Goal: Task Accomplishment & Management: Complete application form

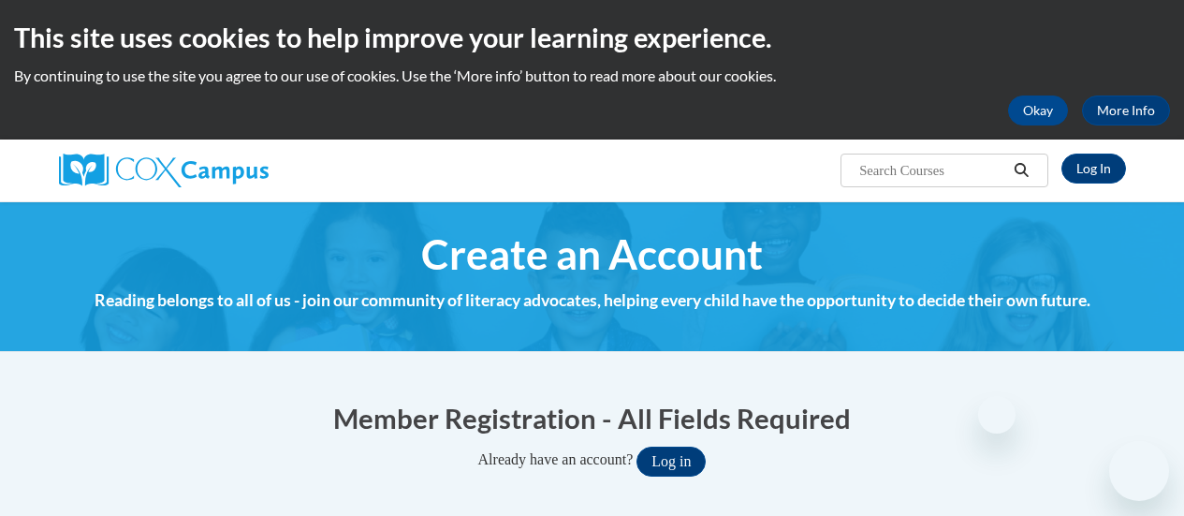
select select "fbf2d438-af2f-41f8-98f1-81c410e29de3"
select select "8e40623d-54d0-45cd-9f92-5df65cd3f8cf"
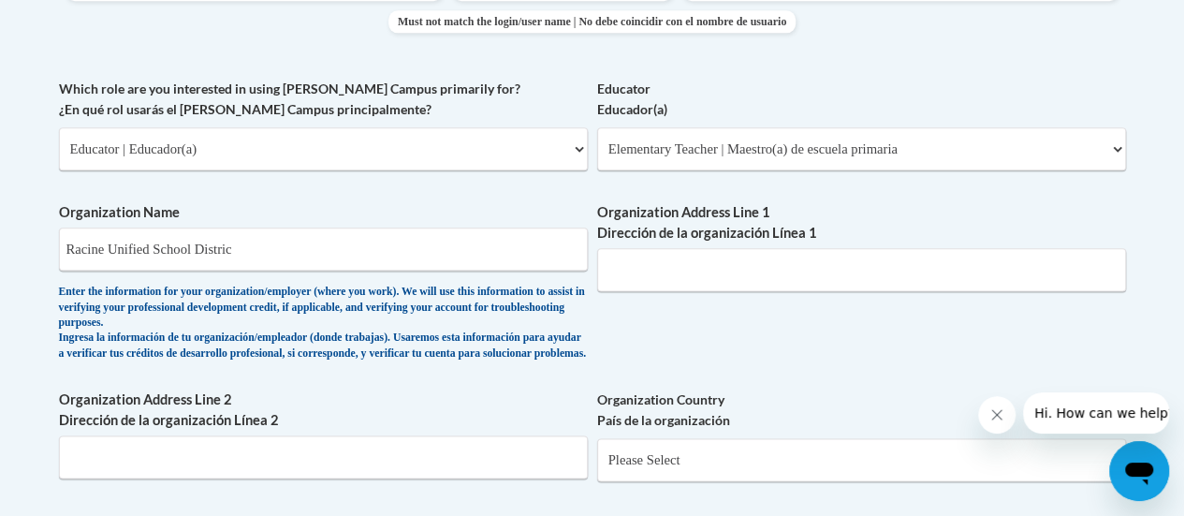
scroll to position [1055, 0]
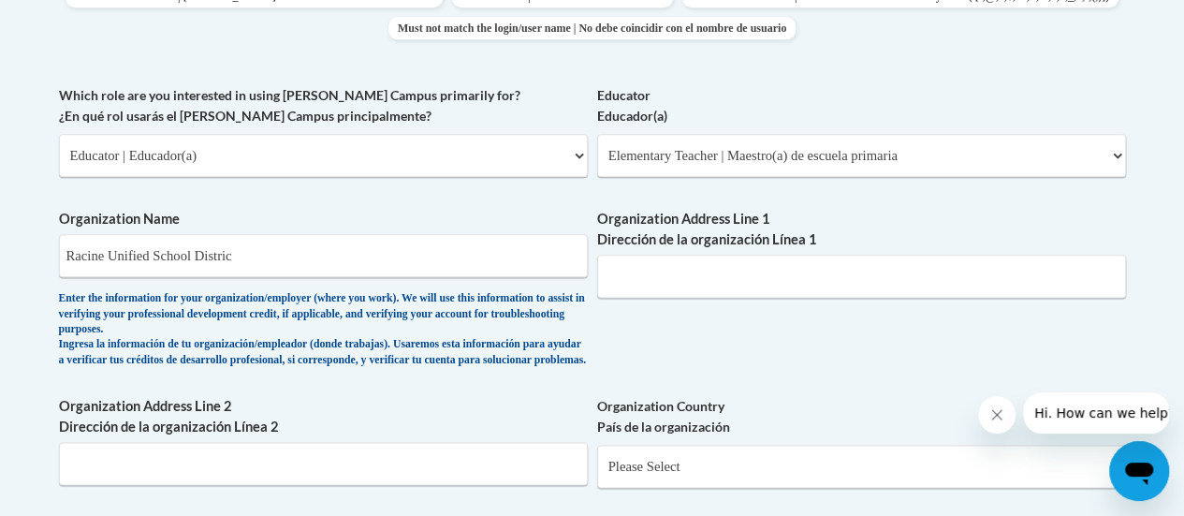
drag, startPoint x: 281, startPoint y: 254, endPoint x: 10, endPoint y: 265, distance: 270.8
click at [10, 265] on body "This site uses cookies to help improve your learning experience. By continuing …" at bounding box center [592, 250] width 1184 height 2611
type input "[PERSON_NAME][GEOGRAPHIC_DATA]"
click at [712, 273] on input "Organization Address Line 1 Dirección de la organización Línea 1" at bounding box center [861, 276] width 529 height 43
type input "2115 5 1/2 mile Rd."
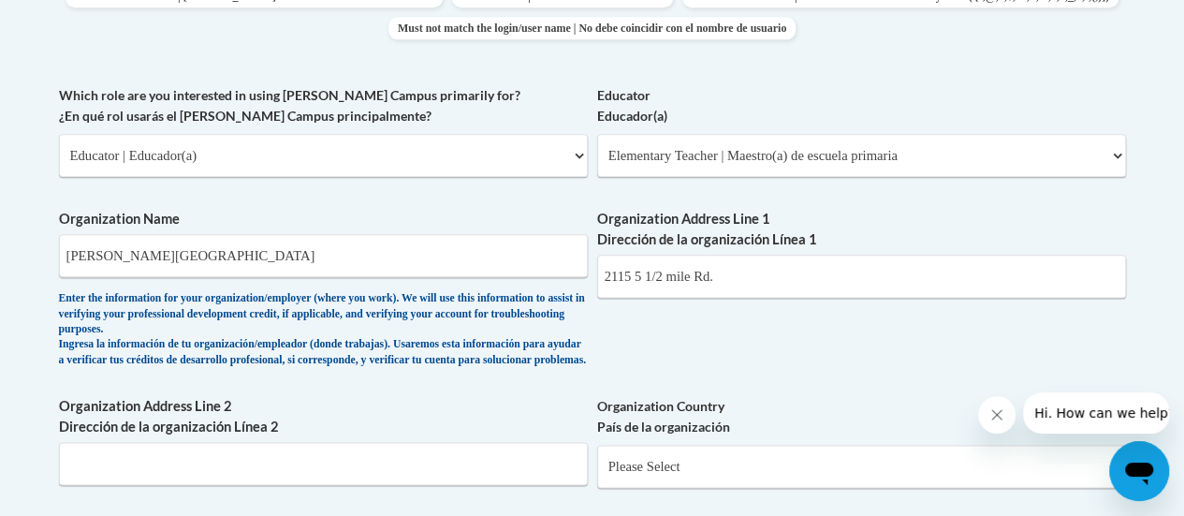
click at [641, 390] on div "What is your first name? ¿Cuál es tu nombre? [PERSON_NAME] What is your last na…" at bounding box center [592, 100] width 1067 height 1181
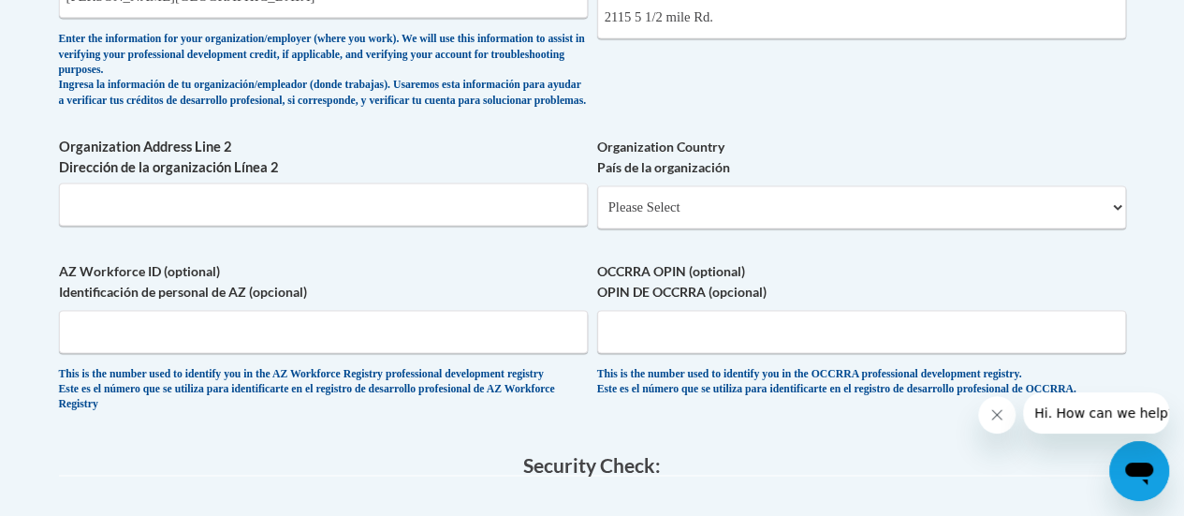
scroll to position [1335, 0]
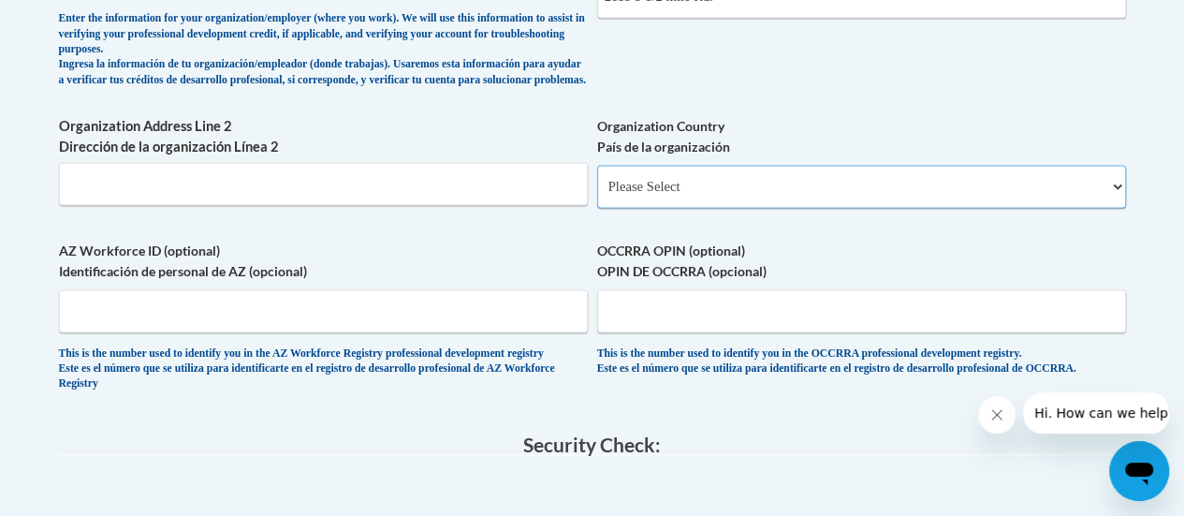
click at [1103, 202] on select "Please Select [GEOGRAPHIC_DATA] | [GEOGRAPHIC_DATA] Outside of [GEOGRAPHIC_DATA…" at bounding box center [861, 186] width 529 height 43
select select "ad49bcad-a171-4b2e-b99c-48b446064914"
click at [597, 180] on select "Please Select [GEOGRAPHIC_DATA] | [GEOGRAPHIC_DATA] Outside of [GEOGRAPHIC_DATA…" at bounding box center [861, 186] width 529 height 43
select select
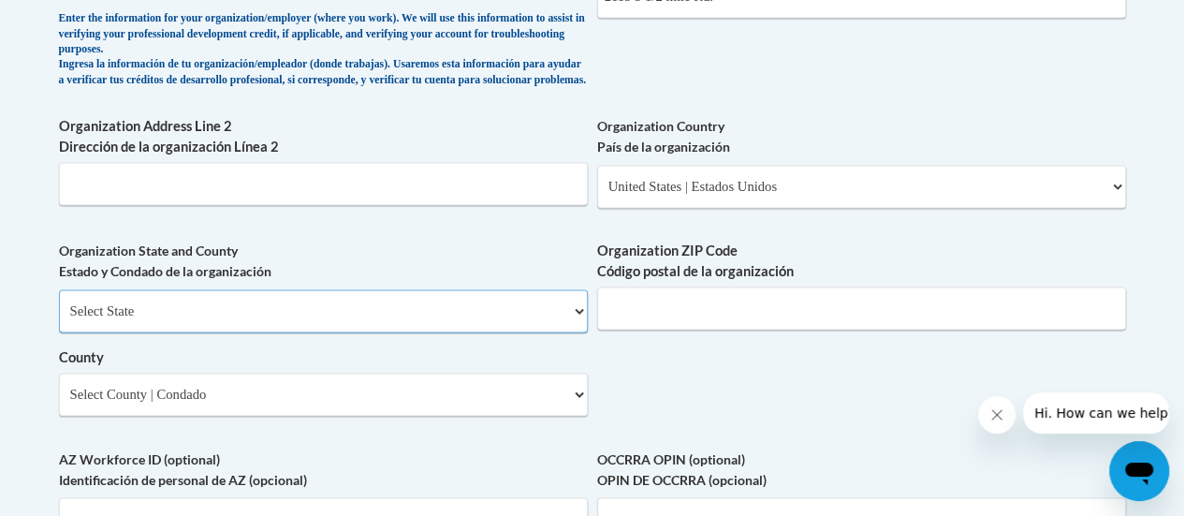
click at [579, 319] on select "Select State [US_STATE] [US_STATE] [US_STATE] [US_STATE] [US_STATE] [US_STATE] …" at bounding box center [323, 310] width 529 height 43
select select "[US_STATE]"
click at [59, 303] on select "Select State [US_STATE] [US_STATE] [US_STATE] [US_STATE] [US_STATE] [US_STATE] …" at bounding box center [323, 310] width 529 height 43
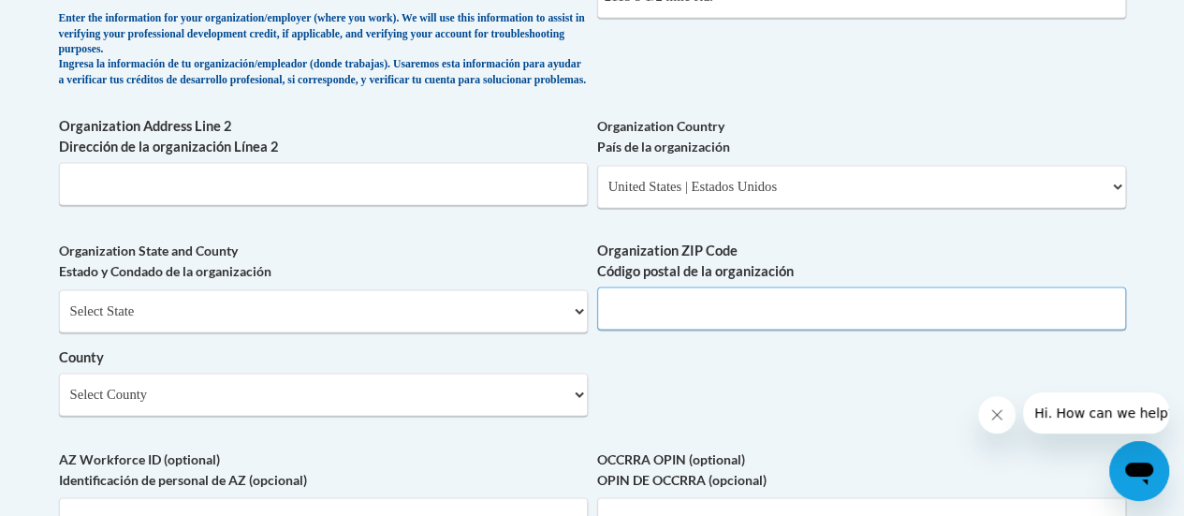
click at [730, 329] on input "Organization ZIP Code Código postal de la organización" at bounding box center [861, 308] width 529 height 43
type input "53402"
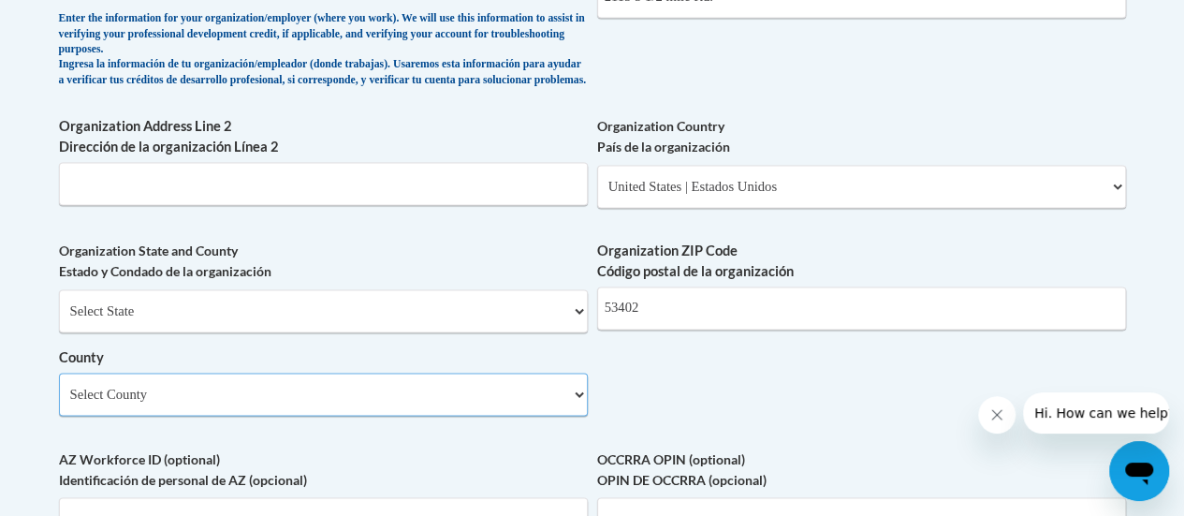
click at [573, 413] on select "Select County [GEOGRAPHIC_DATA] [GEOGRAPHIC_DATA] [PERSON_NAME][GEOGRAPHIC_DATA…" at bounding box center [323, 394] width 529 height 43
select select "Racine"
click at [59, 387] on select "Select County [GEOGRAPHIC_DATA] [GEOGRAPHIC_DATA] [PERSON_NAME][GEOGRAPHIC_DATA…" at bounding box center [323, 394] width 529 height 43
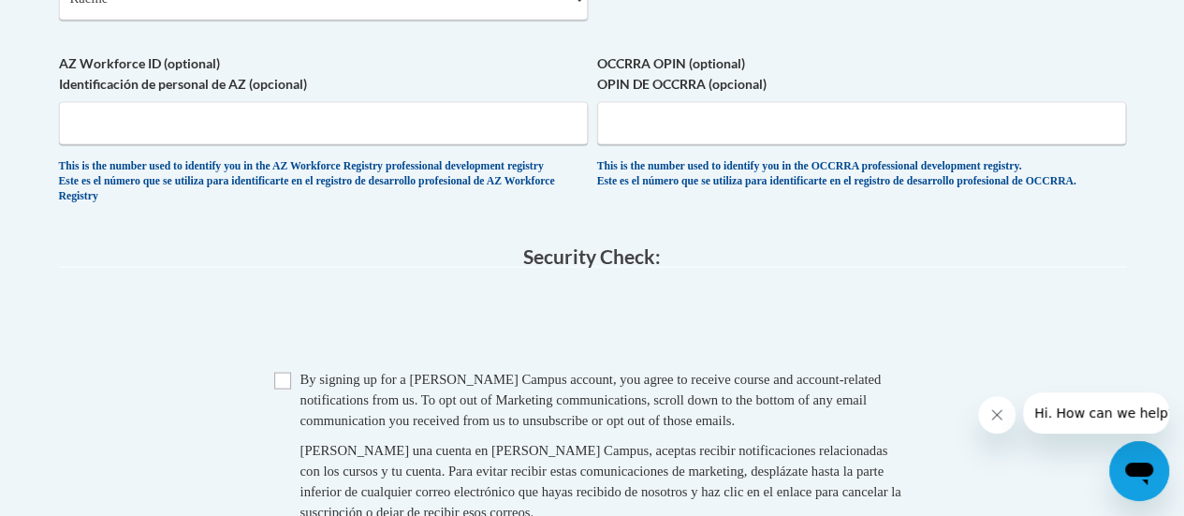
scroll to position [1753, 0]
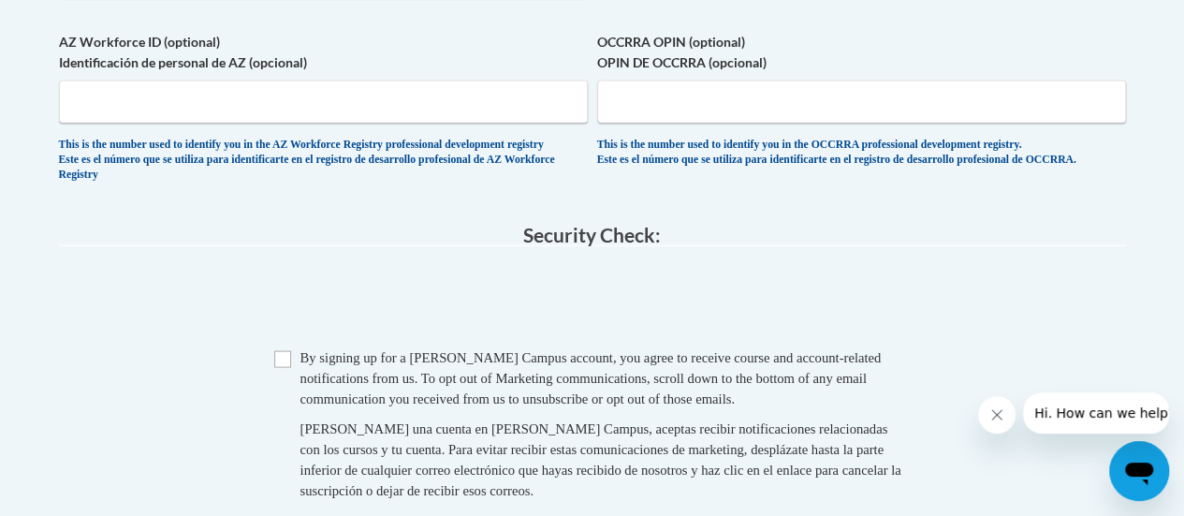
click at [66, 72] on label "AZ Workforce ID (optional) Identificación de personal de AZ (opcional)" at bounding box center [323, 51] width 529 height 41
click at [66, 80] on input "AZ Workforce ID (optional) Identificación de personal de AZ (opcional)" at bounding box center [323, 101] width 529 height 43
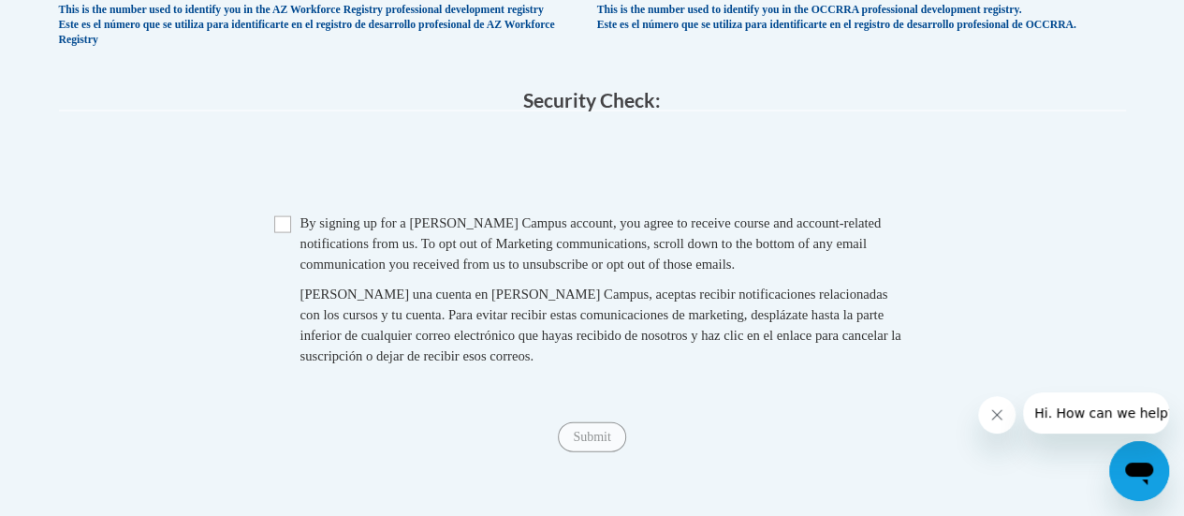
scroll to position [1902, 0]
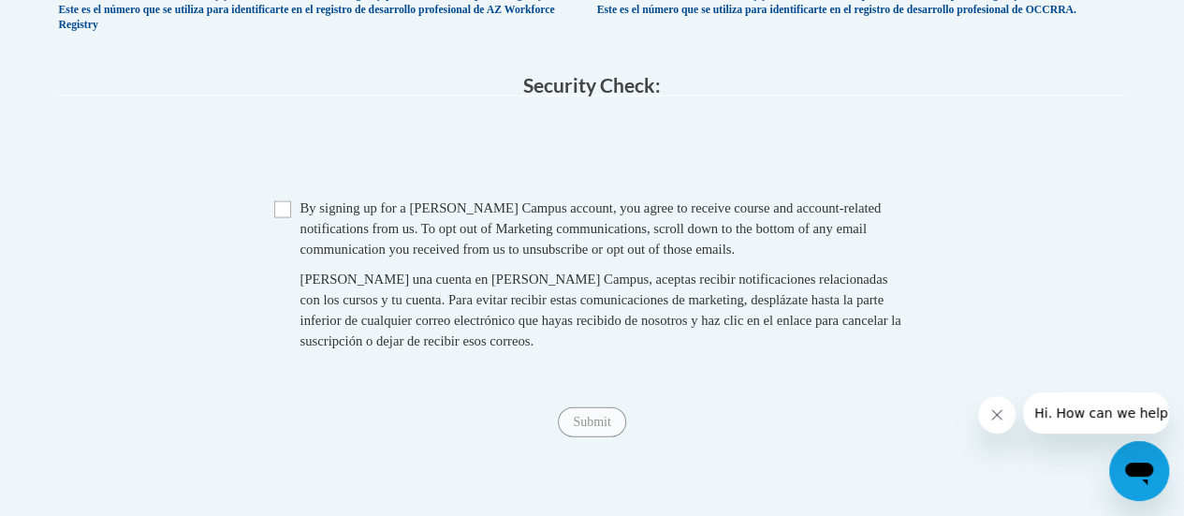
click at [293, 243] on span "Checkbox By signing up for a [PERSON_NAME] Campus account, you agree to receive…" at bounding box center [592, 284] width 637 height 172
click at [282, 218] on input "Checkbox" at bounding box center [282, 209] width 17 height 17
checkbox input "true"
click at [603, 437] on input "Submit" at bounding box center [591, 422] width 67 height 30
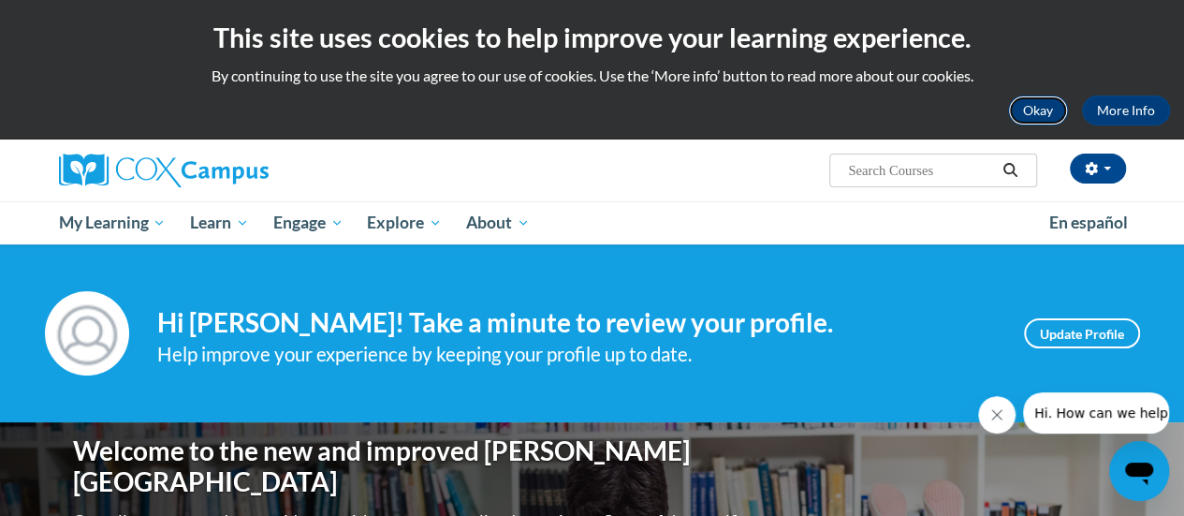
click at [1037, 111] on button "Okay" at bounding box center [1038, 111] width 60 height 30
